Goal: Information Seeking & Learning: Learn about a topic

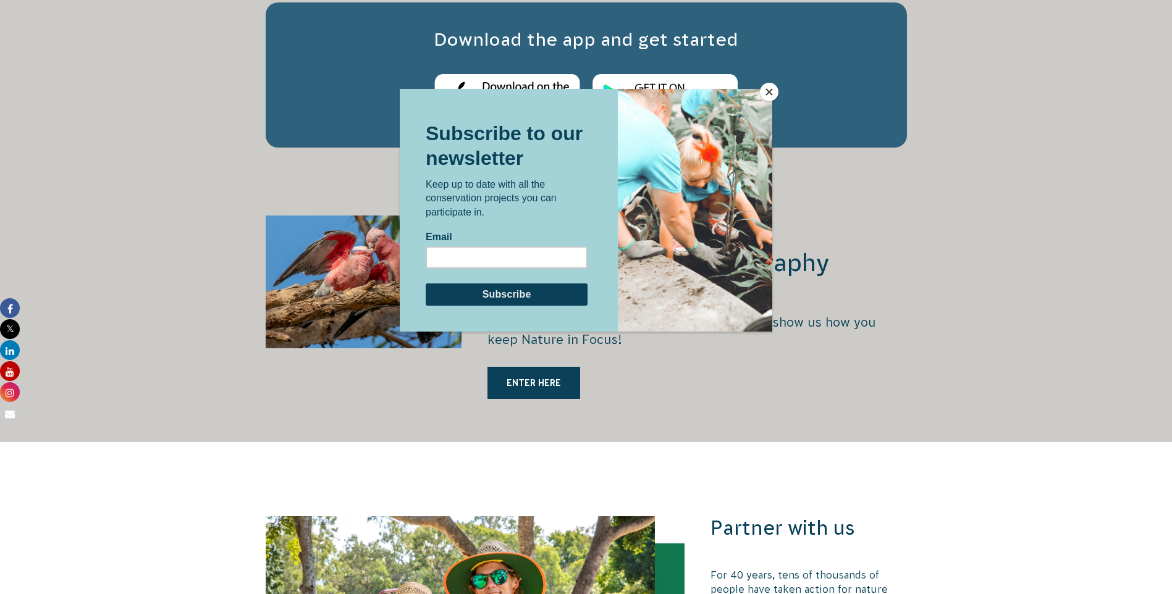
scroll to position [2038, 0]
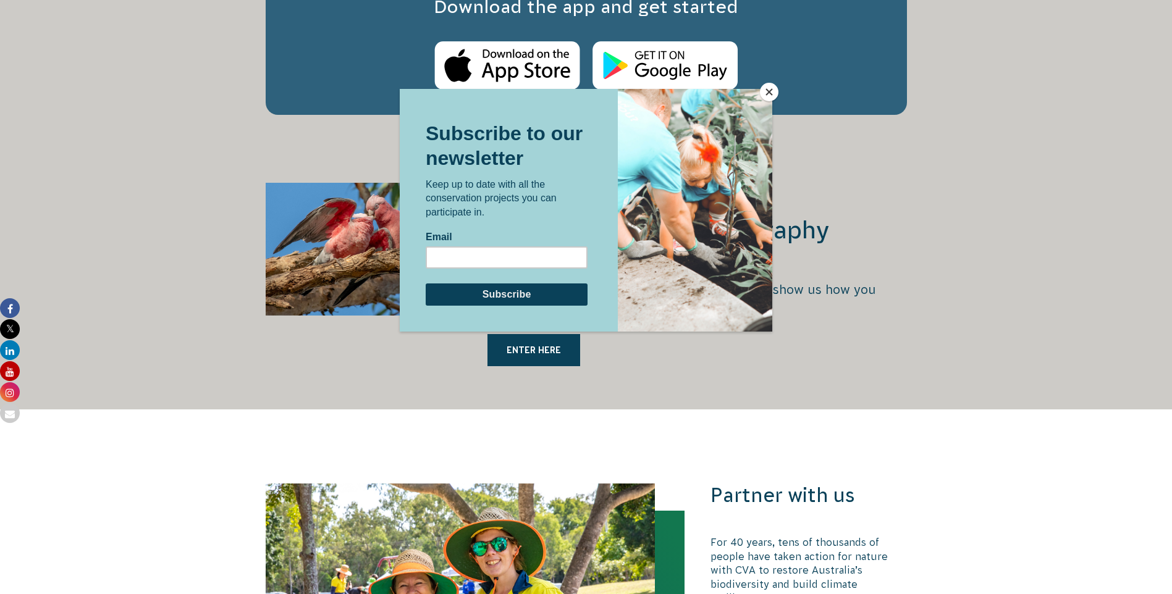
click at [769, 93] on button "Close" at bounding box center [769, 92] width 19 height 19
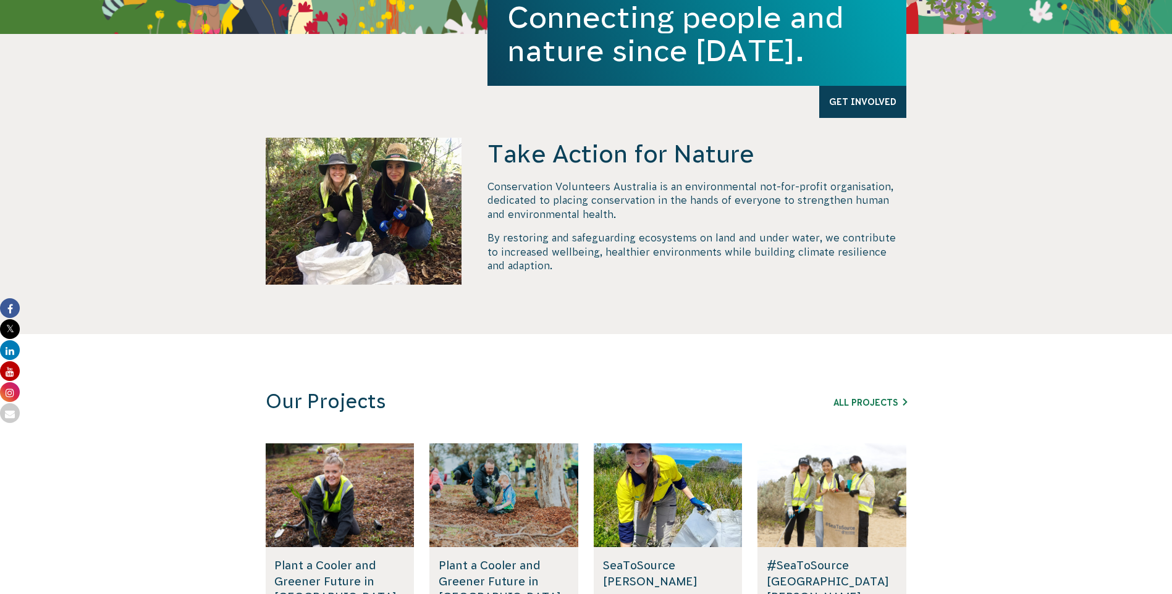
scroll to position [494, 0]
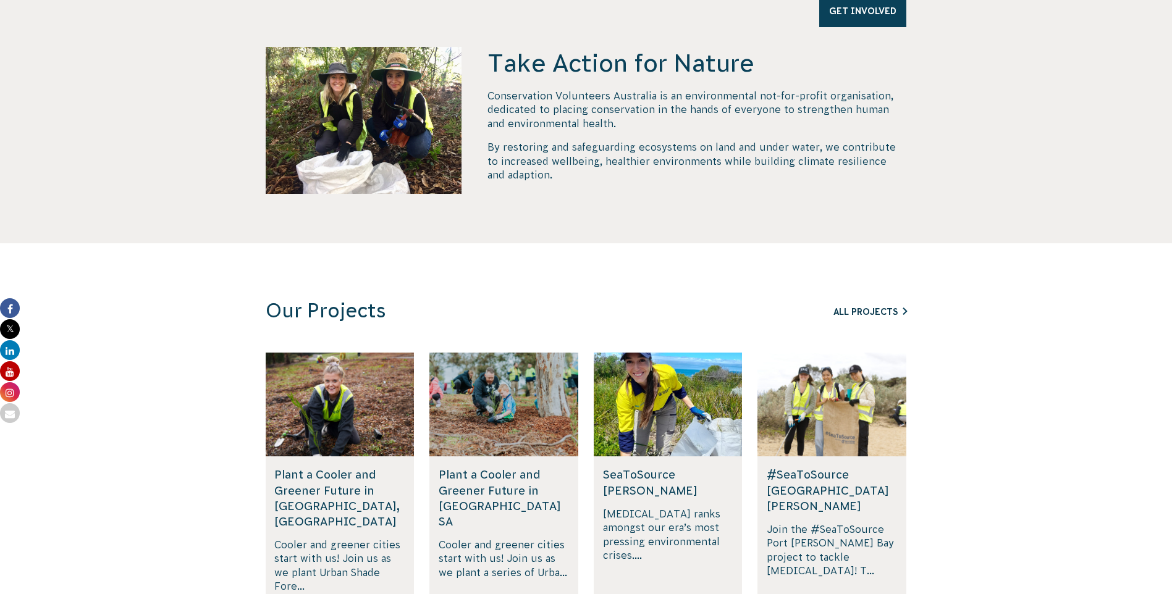
click at [872, 310] on link "All Projects" at bounding box center [870, 312] width 74 height 10
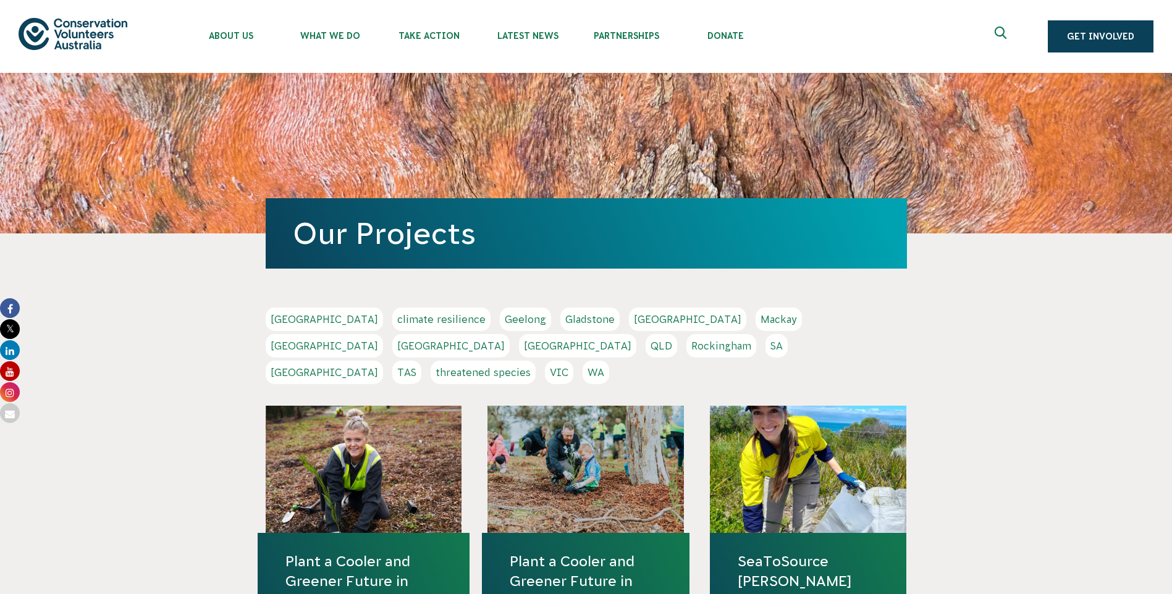
click at [573, 361] on link "VIC" at bounding box center [559, 372] width 28 height 23
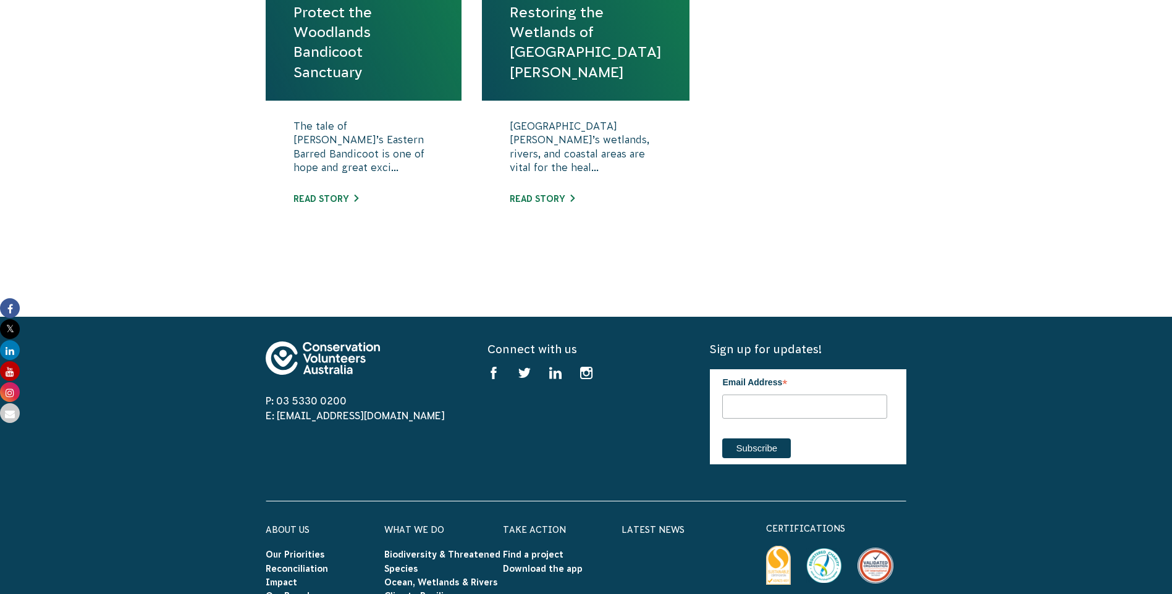
scroll to position [371, 0]
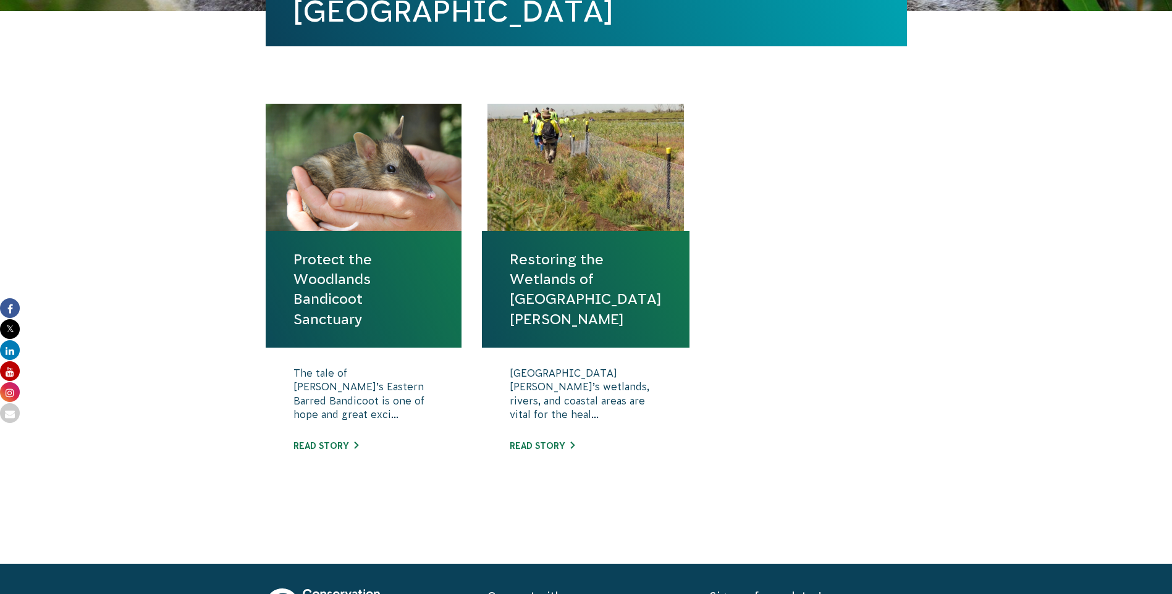
click at [558, 279] on link "Restoring the Wetlands of [GEOGRAPHIC_DATA][PERSON_NAME]" at bounding box center [586, 290] width 152 height 80
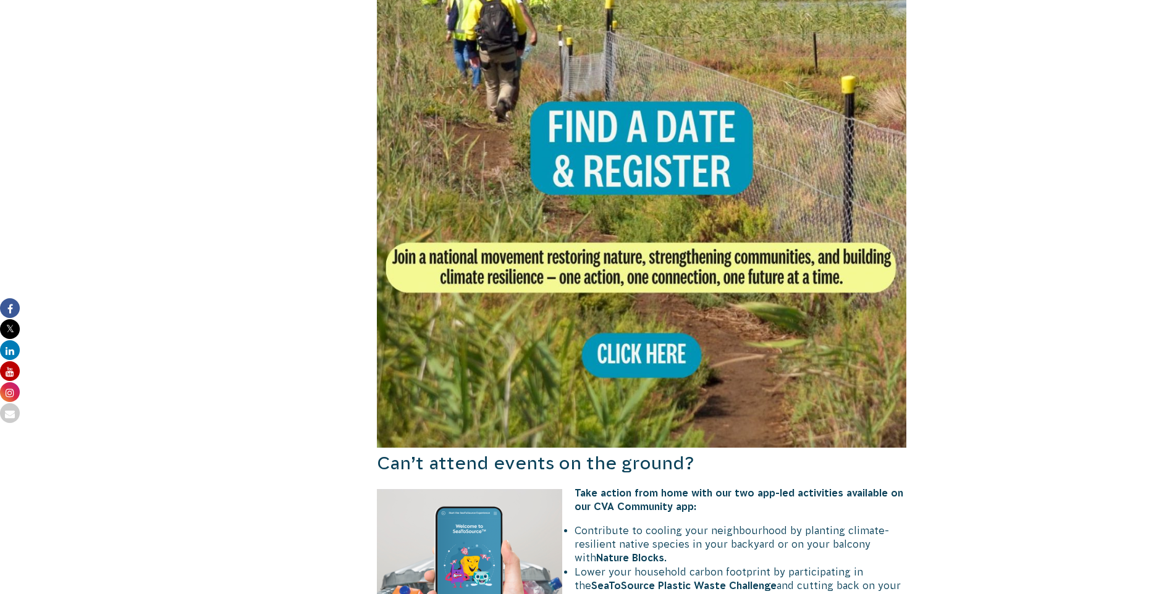
scroll to position [803, 0]
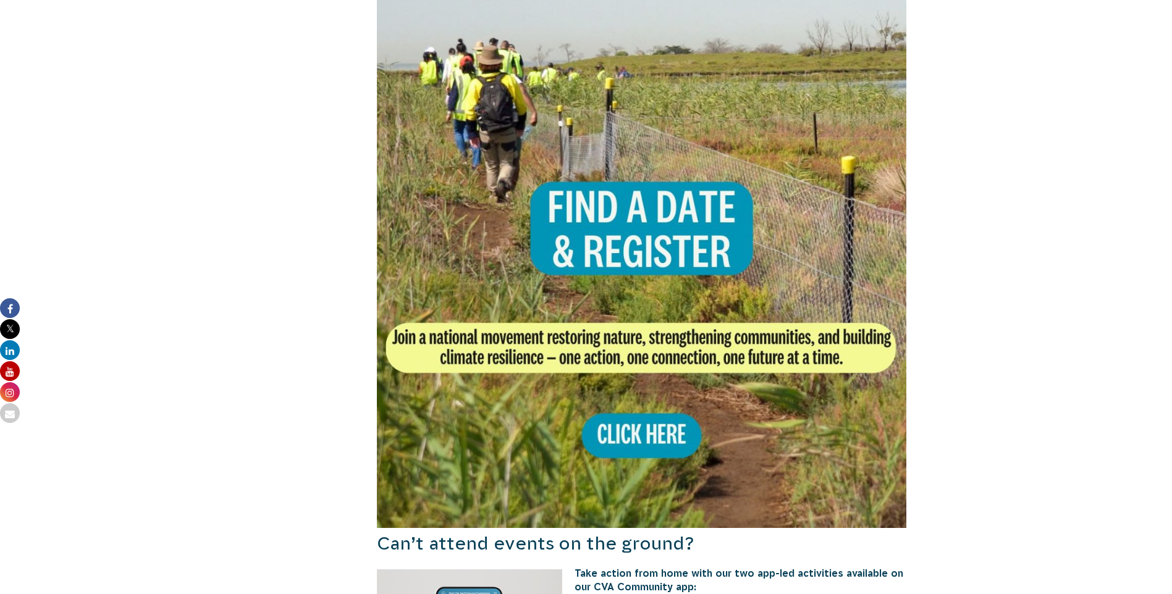
click at [650, 405] on img at bounding box center [642, 263] width 530 height 530
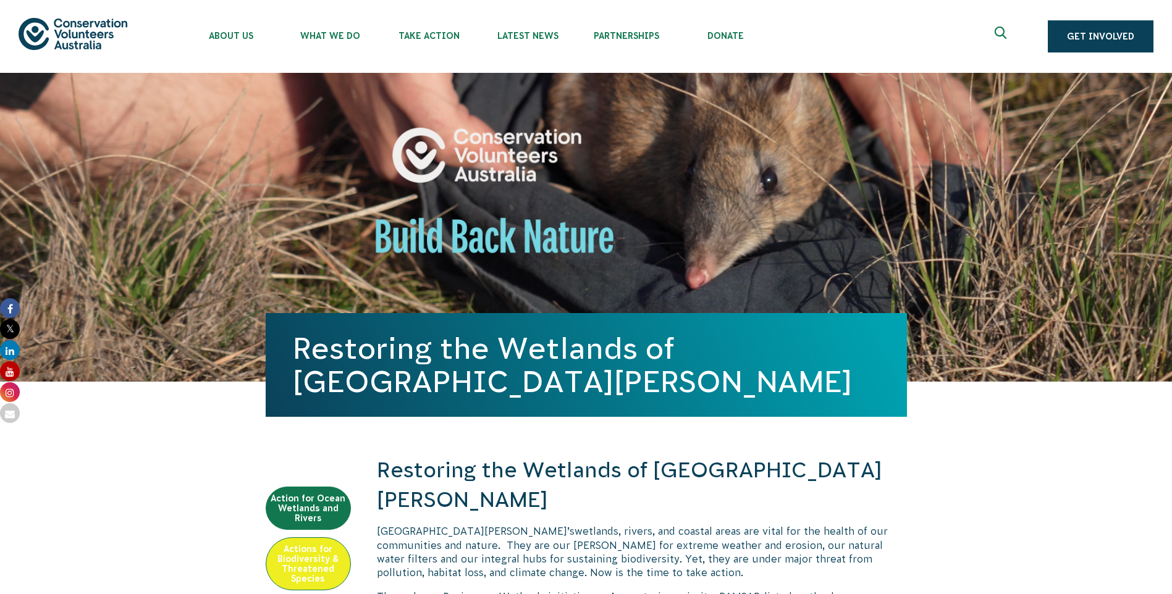
scroll to position [247, 0]
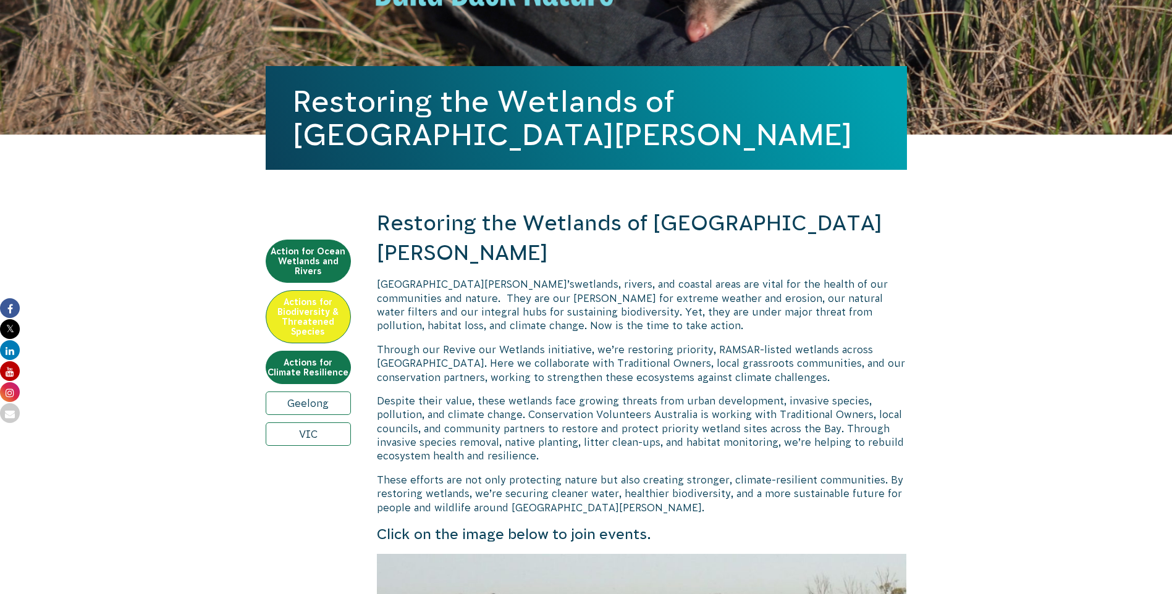
click at [317, 434] on link "VIC" at bounding box center [308, 433] width 85 height 23
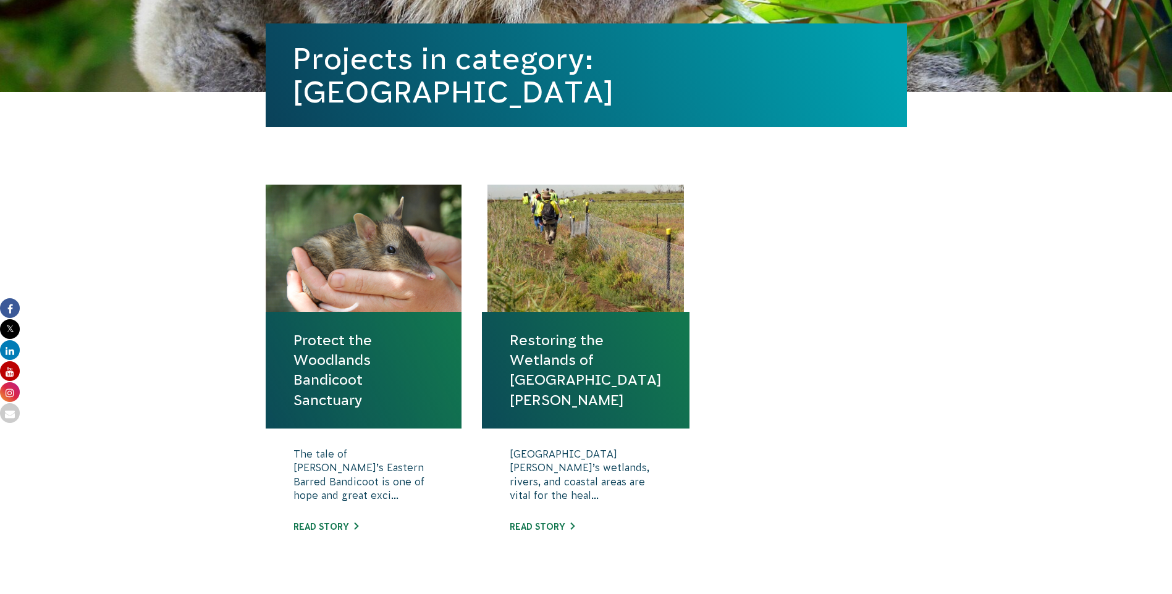
scroll to position [309, 0]
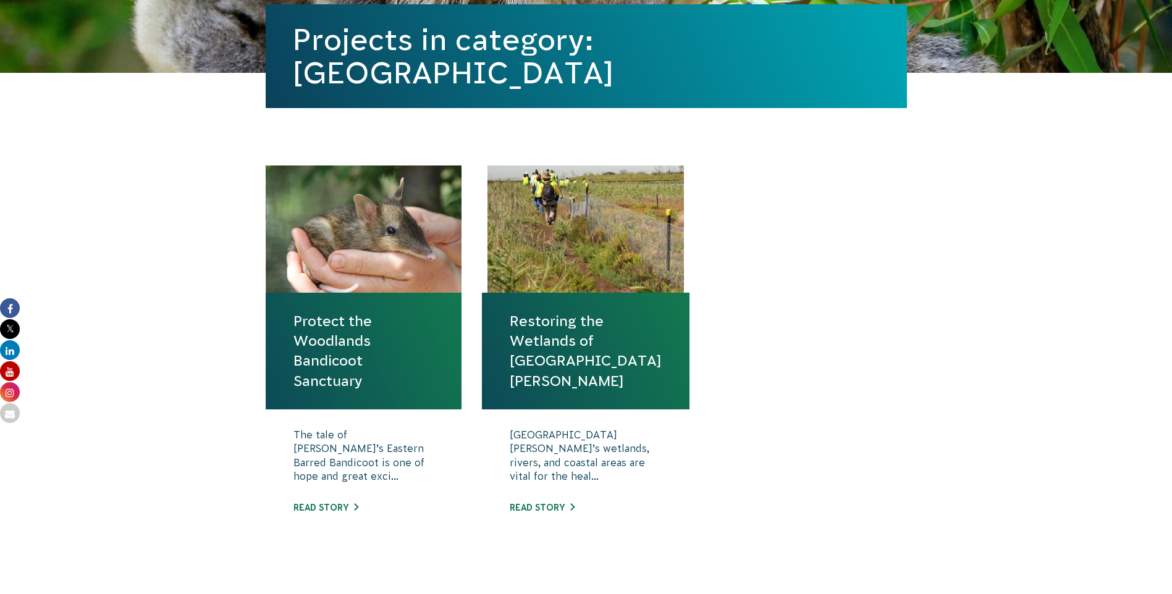
click at [376, 361] on link "Protect the Woodlands Bandicoot Sanctuary" at bounding box center [363, 351] width 141 height 80
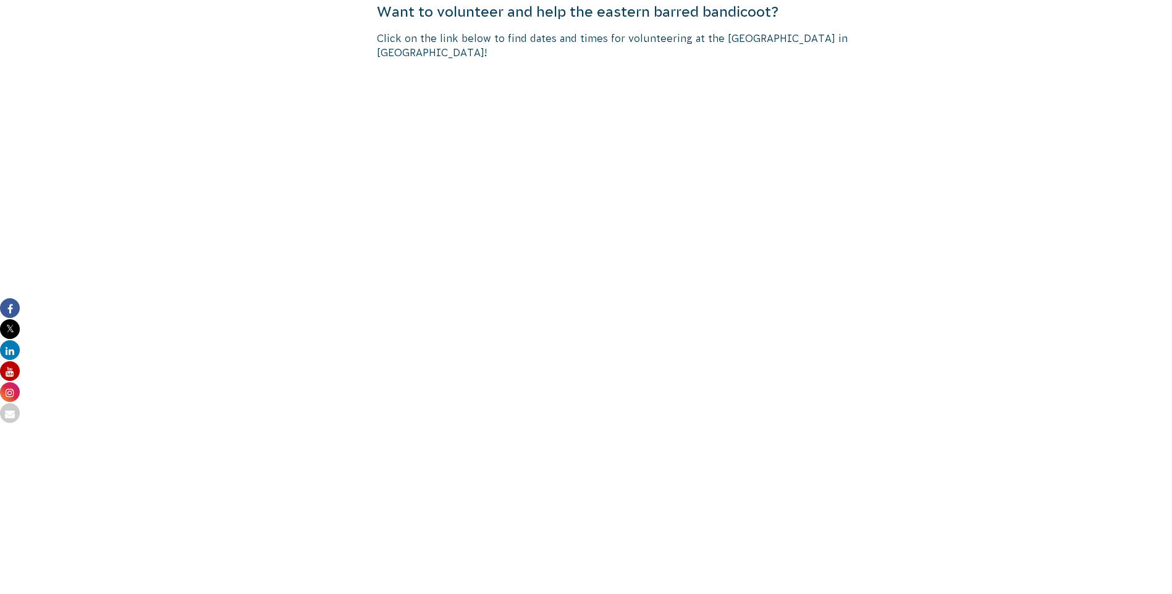
scroll to position [2285, 0]
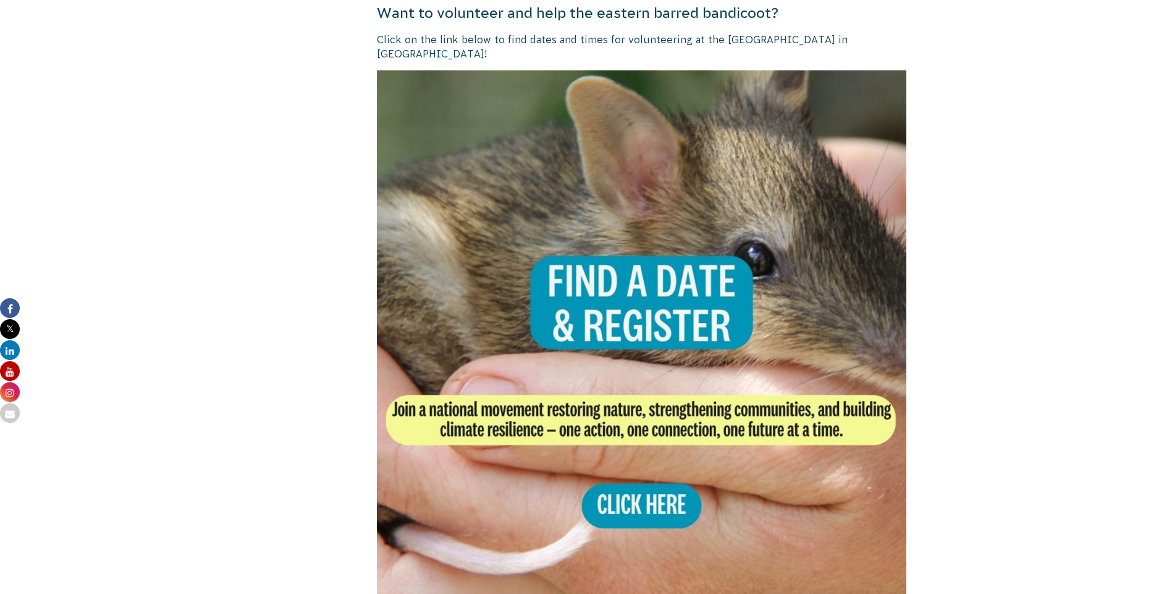
click at [633, 498] on img at bounding box center [642, 335] width 530 height 530
